Goal: Register for event/course

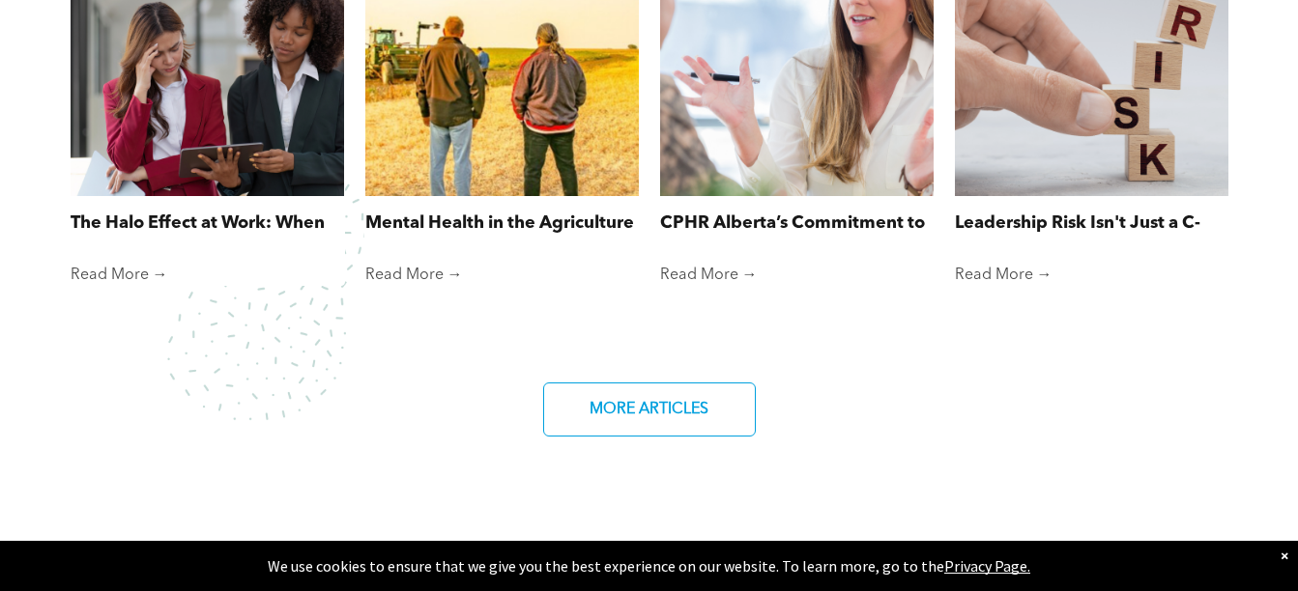
scroll to position [1643, 0]
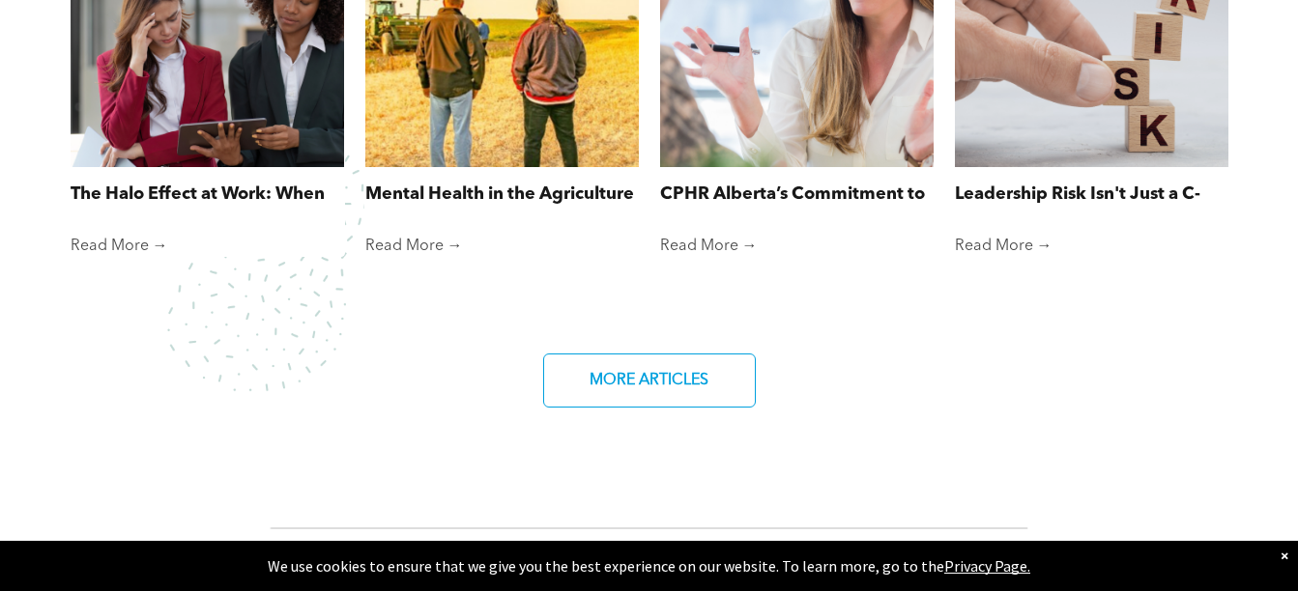
click at [123, 237] on link "Read More →" at bounding box center [207, 246] width 273 height 19
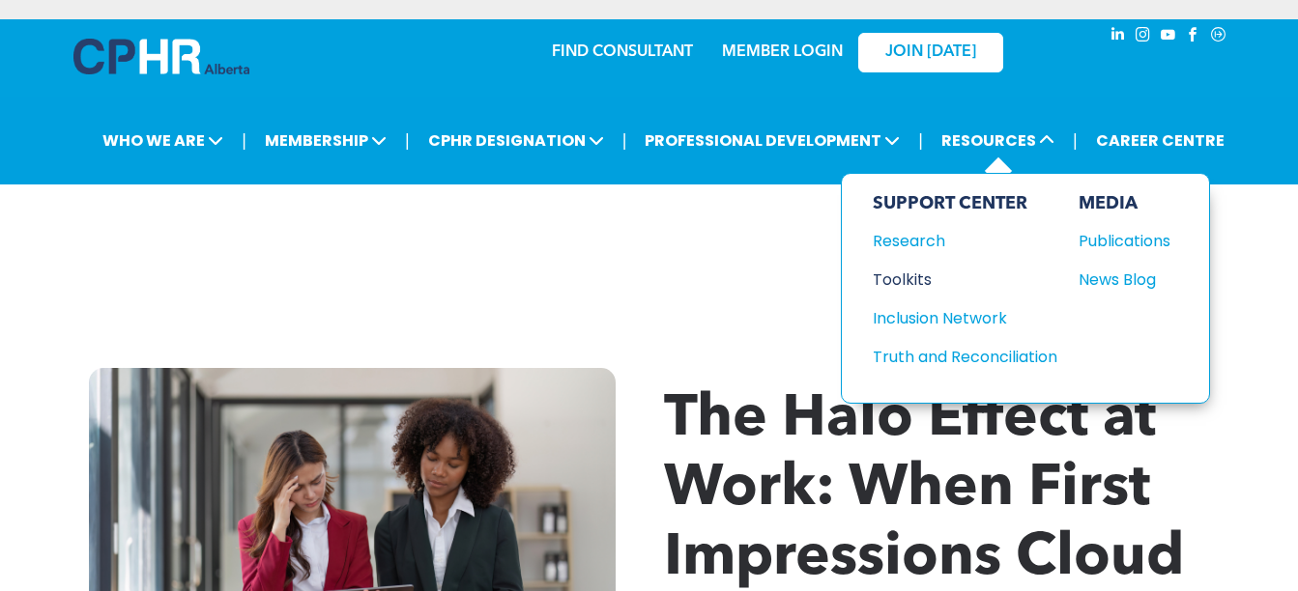
click at [913, 268] on div "Toolkits" at bounding box center [955, 280] width 166 height 24
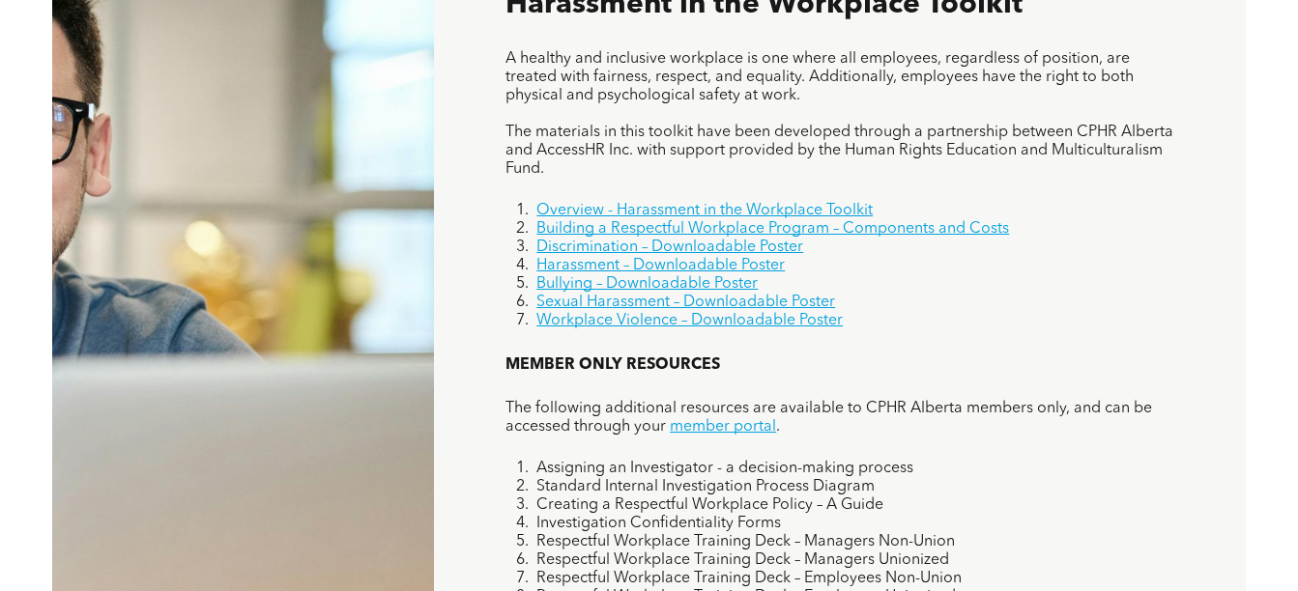
scroll to position [1256, 0]
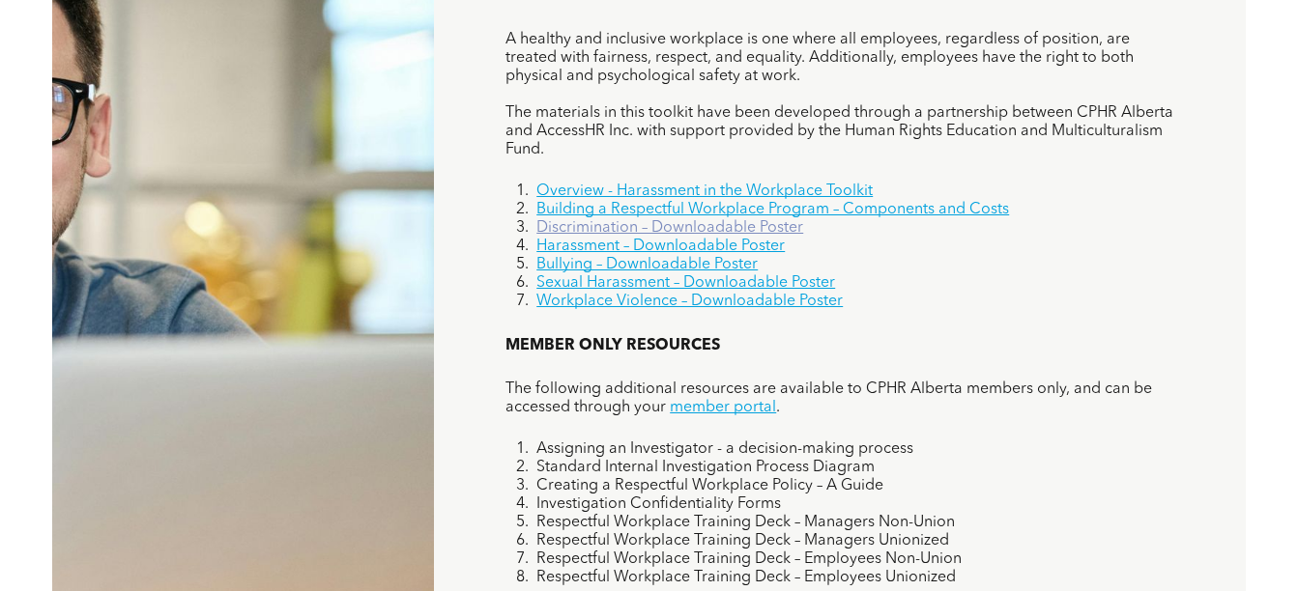
click at [665, 220] on link "Discrimination – Downloadable Poster" at bounding box center [669, 227] width 267 height 15
click at [634, 202] on link "Building a Respectful Workplace Program – Components and Costs" at bounding box center [772, 209] width 472 height 15
click at [629, 220] on link "Discrimination – Downloadable Poster" at bounding box center [669, 227] width 267 height 15
click at [636, 239] on link "Harassment – Downloadable Poster" at bounding box center [660, 246] width 248 height 15
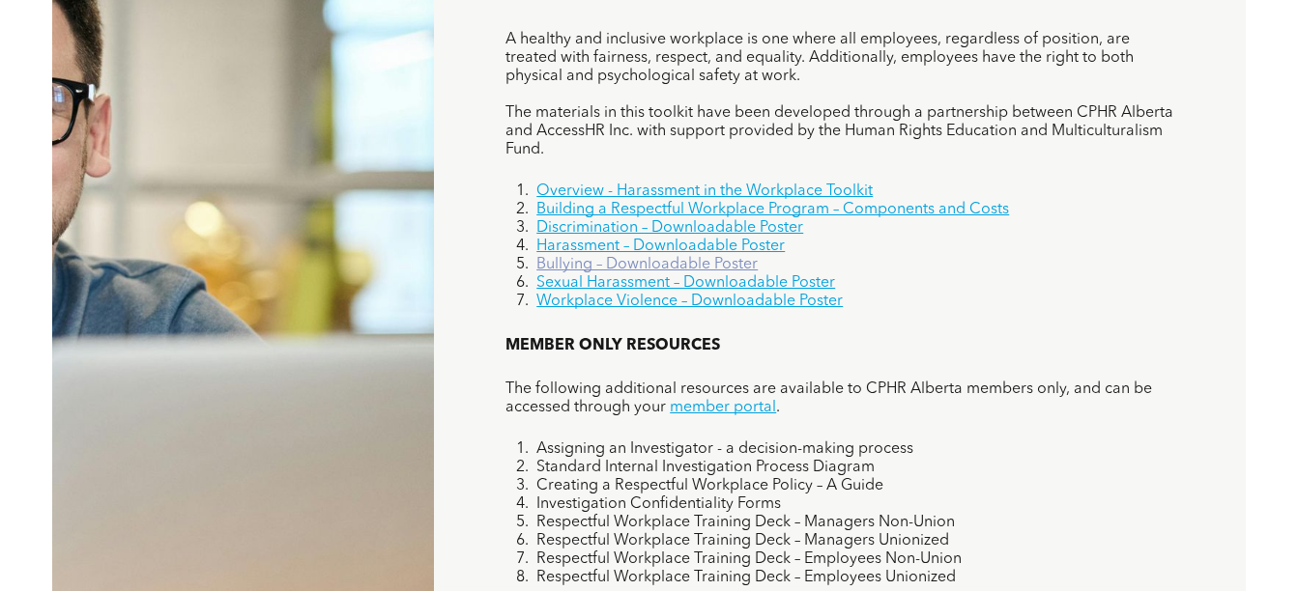
click at [612, 257] on link "Bullying – Downloadable Poster" at bounding box center [646, 264] width 221 height 15
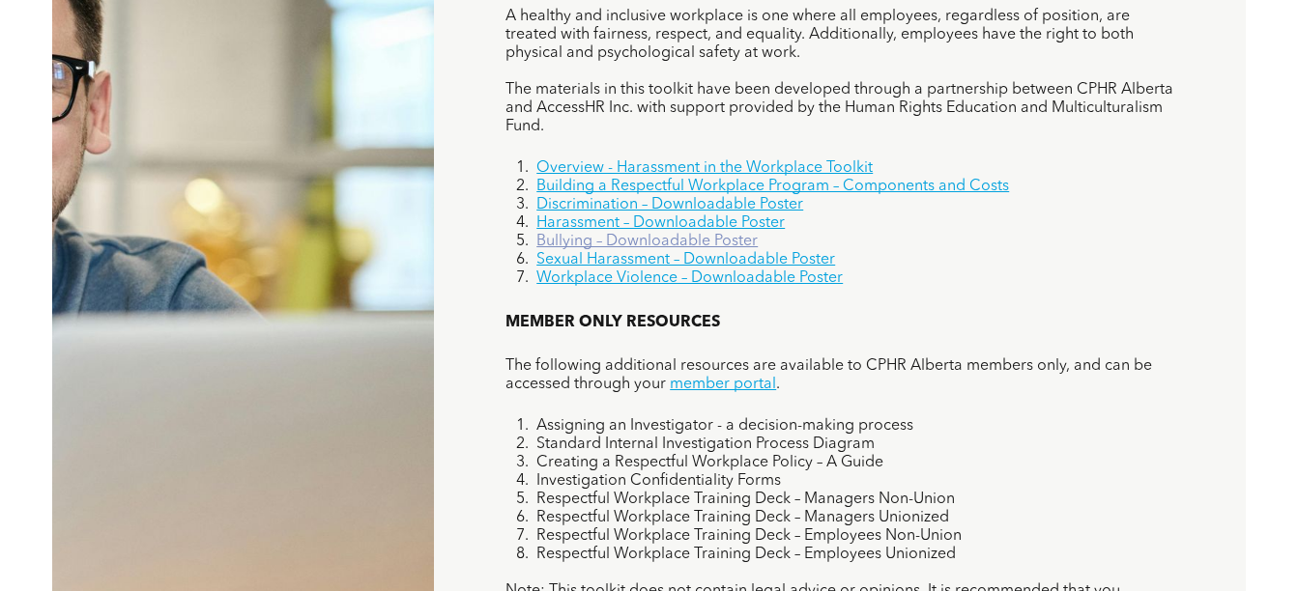
scroll to position [1200, 0]
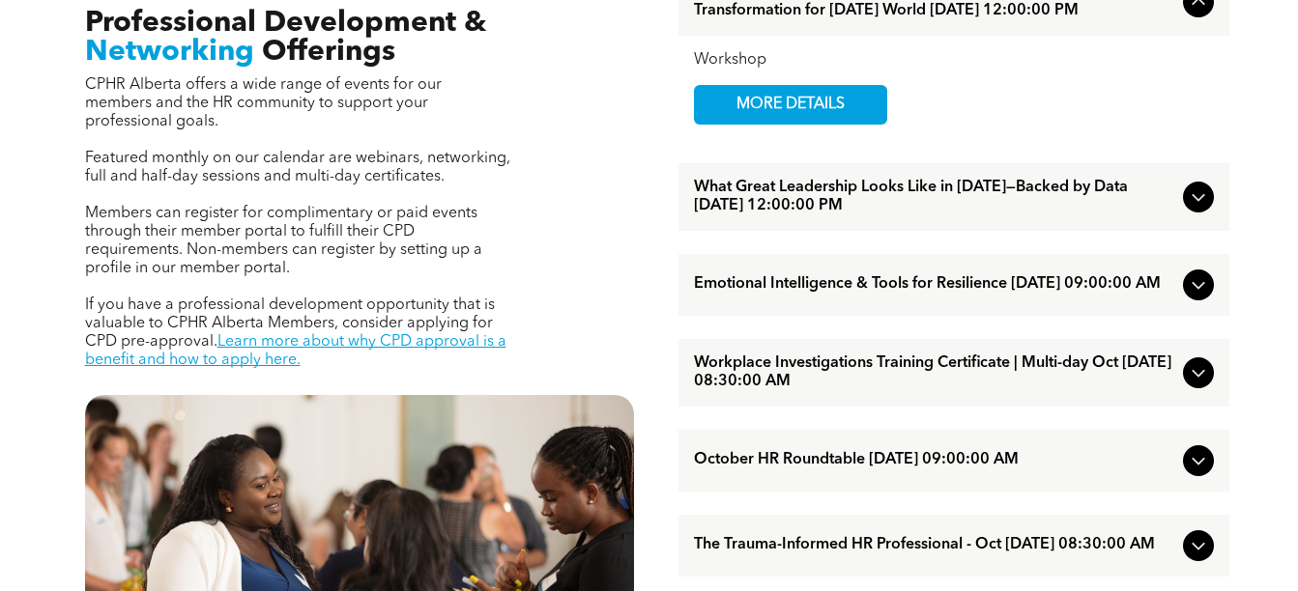
scroll to position [676, 0]
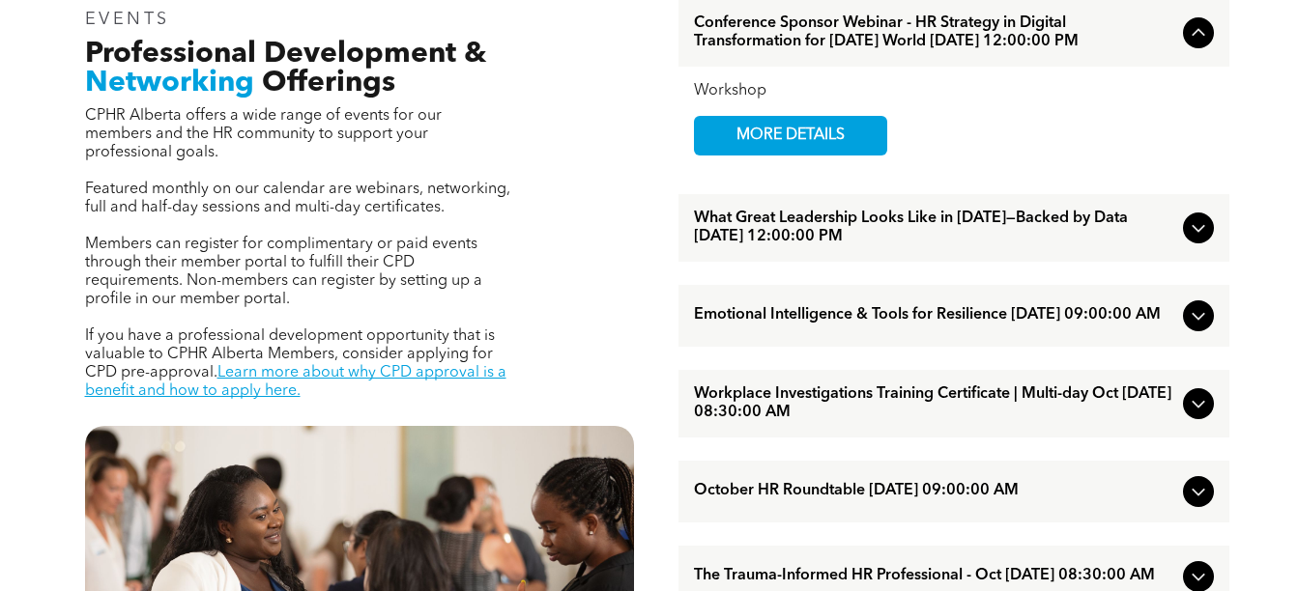
click at [1201, 229] on icon at bounding box center [1197, 229] width 13 height 8
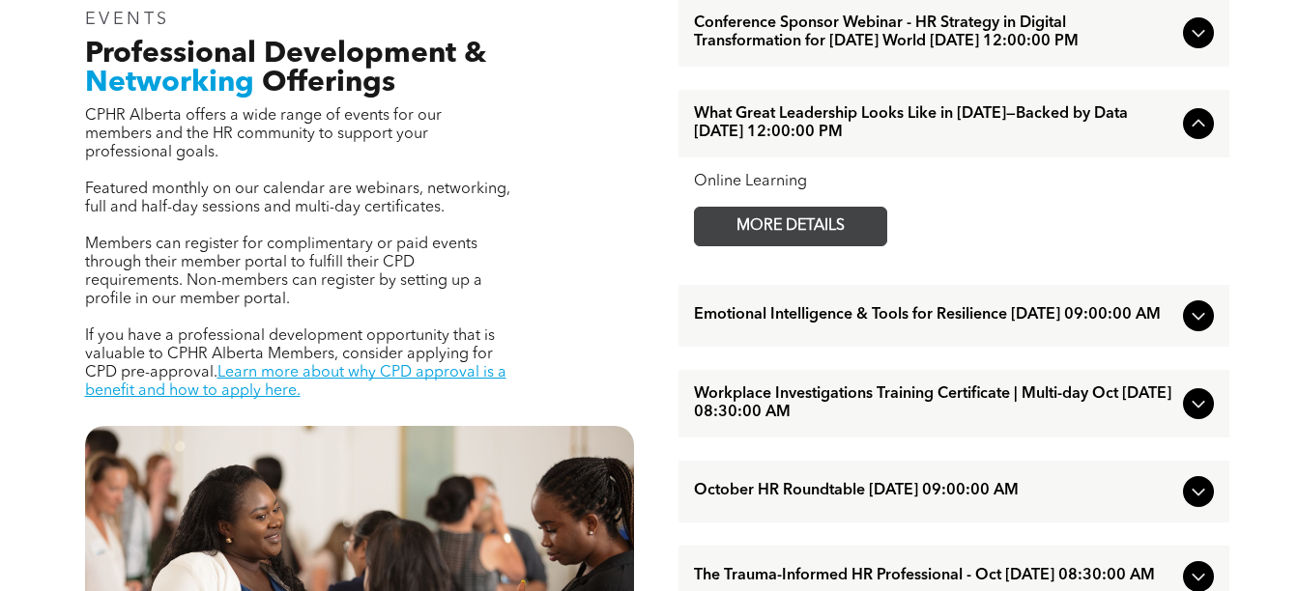
click at [814, 219] on span "MORE DETAILS" at bounding box center [790, 227] width 153 height 38
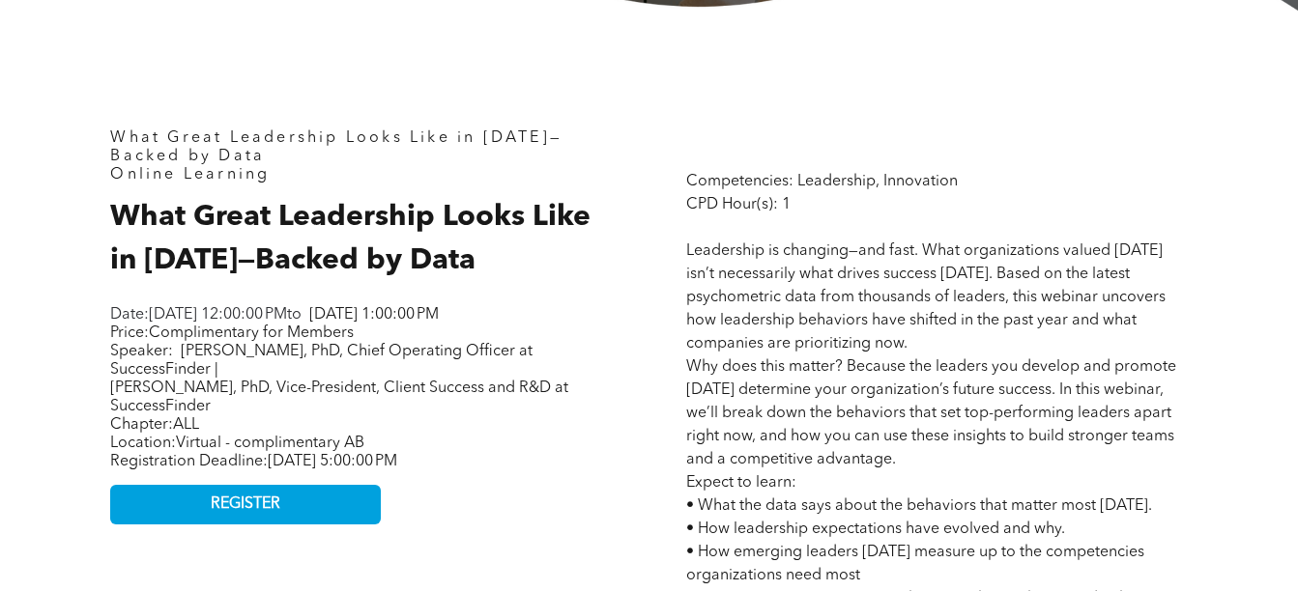
scroll to position [773, 0]
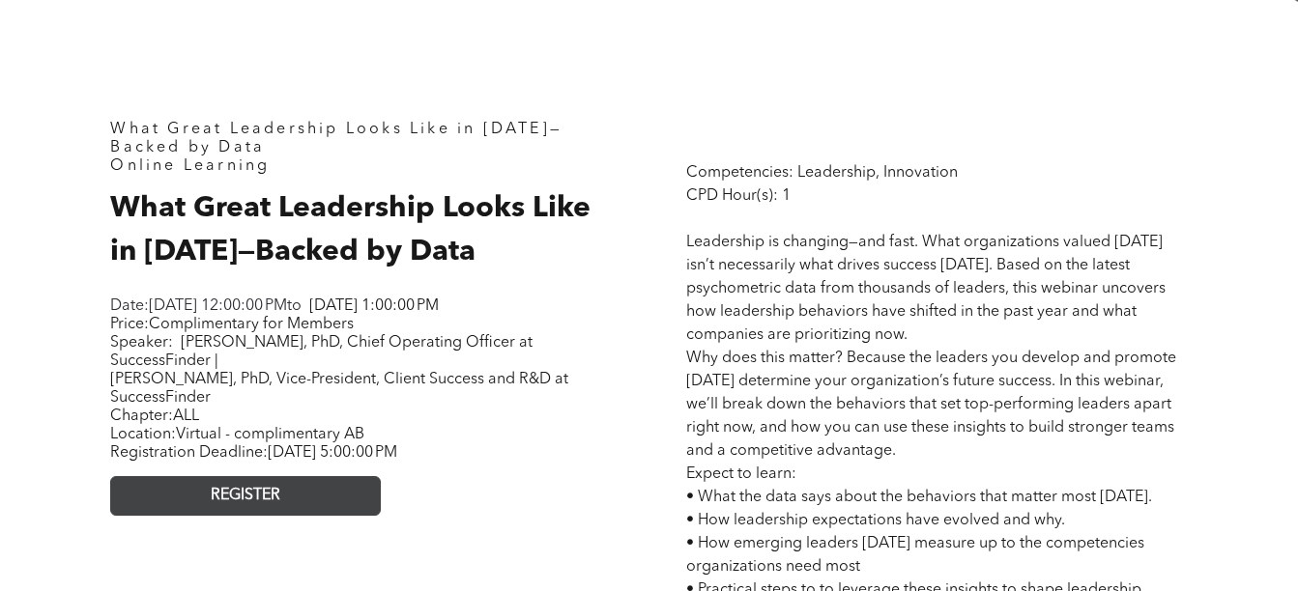
click at [273, 490] on span "REGISTER" at bounding box center [246, 496] width 70 height 18
